Goal: Transaction & Acquisition: Purchase product/service

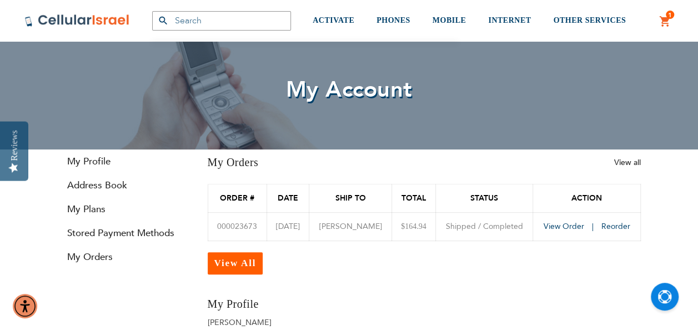
scroll to position [55, 0]
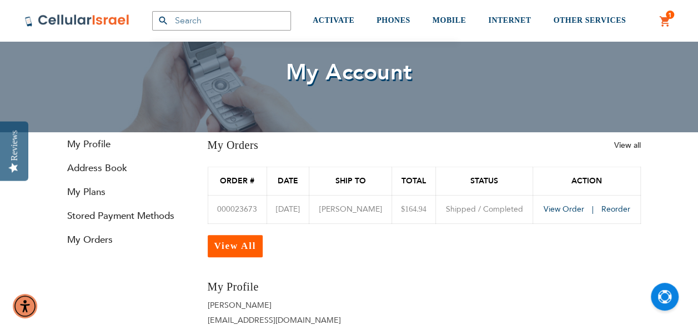
type input "[EMAIL_ADDRESS][DOMAIN_NAME]"
click at [669, 22] on link "1 1 items My Cart" at bounding box center [665, 21] width 12 height 13
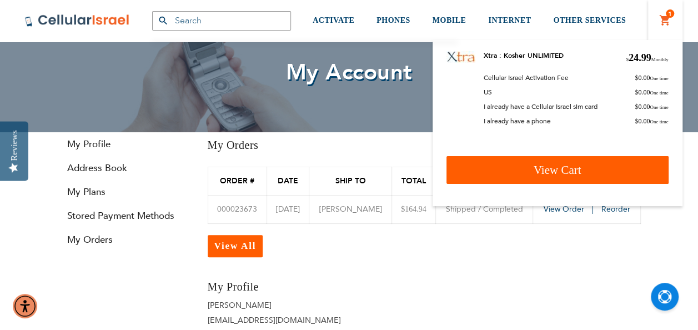
click at [567, 170] on span "View Cart" at bounding box center [557, 169] width 48 height 13
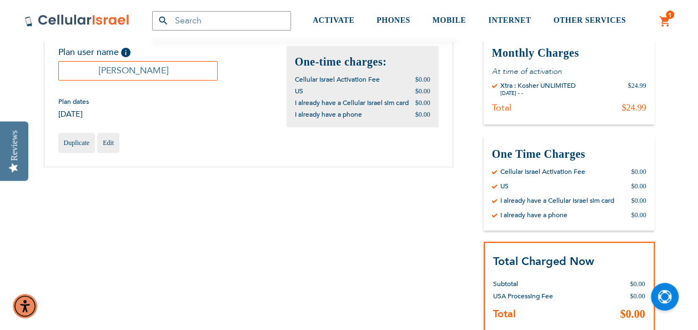
scroll to position [222, 0]
